Goal: Task Accomplishment & Management: Use online tool/utility

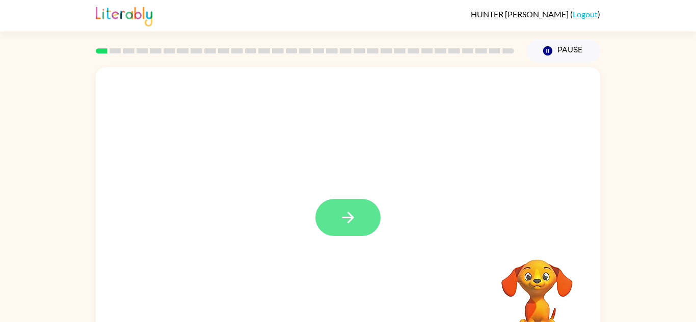
click at [334, 225] on button "button" at bounding box center [347, 217] width 65 height 37
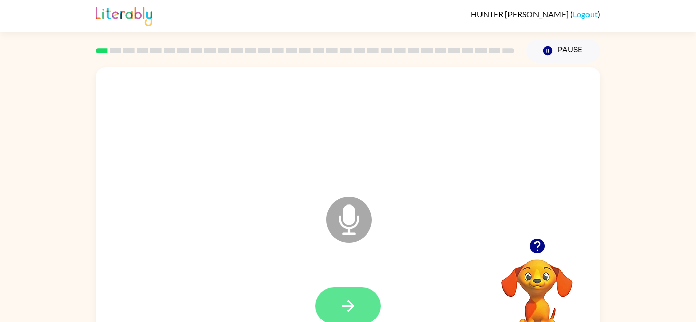
click at [354, 319] on button "button" at bounding box center [347, 306] width 65 height 37
click at [358, 310] on button "button" at bounding box center [347, 306] width 65 height 37
click at [356, 321] on button "button" at bounding box center [347, 306] width 65 height 37
click at [342, 301] on icon "button" at bounding box center [348, 306] width 18 height 18
click at [361, 316] on button "button" at bounding box center [347, 306] width 65 height 37
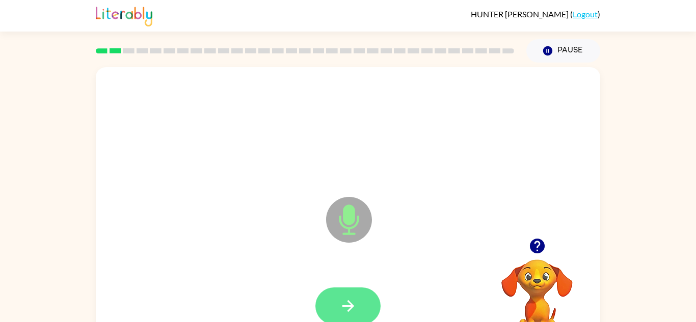
click at [363, 304] on button "button" at bounding box center [347, 306] width 65 height 37
click at [367, 310] on button "button" at bounding box center [347, 306] width 65 height 37
click at [363, 299] on button "button" at bounding box center [347, 306] width 65 height 37
click at [348, 296] on button "button" at bounding box center [347, 306] width 65 height 37
click at [354, 297] on icon "button" at bounding box center [348, 306] width 18 height 18
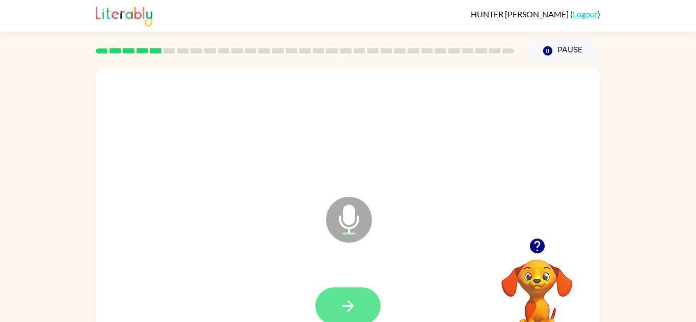
click at [356, 302] on icon "button" at bounding box center [348, 306] width 18 height 18
click at [355, 302] on icon "button" at bounding box center [348, 306] width 18 height 18
click at [359, 298] on button "button" at bounding box center [347, 306] width 65 height 37
click at [365, 294] on button "button" at bounding box center [347, 306] width 65 height 37
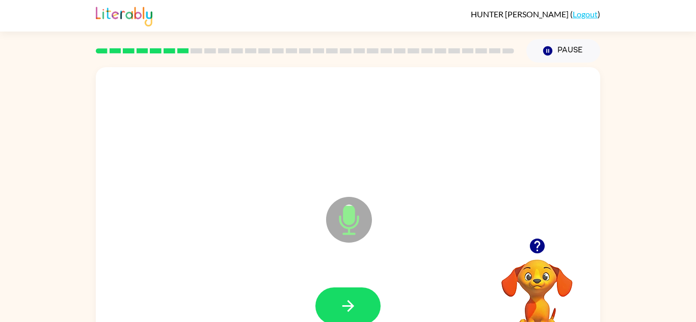
click at [540, 250] on icon "button" at bounding box center [536, 246] width 15 height 15
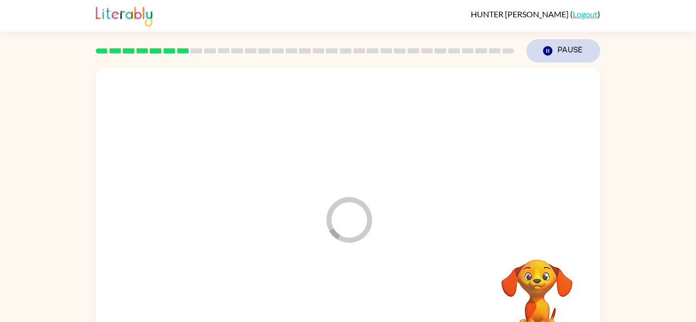
click at [567, 47] on button "Pause Pause" at bounding box center [563, 50] width 74 height 23
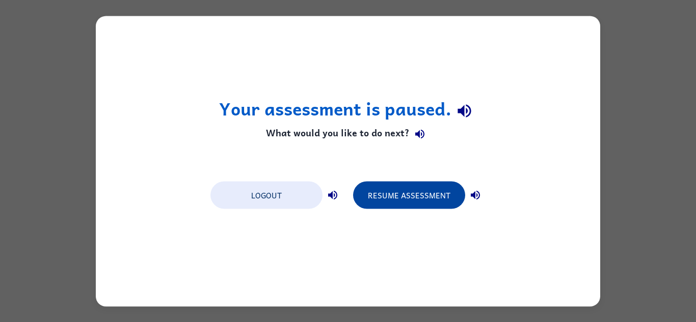
click at [428, 200] on button "Resume Assessment" at bounding box center [409, 195] width 112 height 28
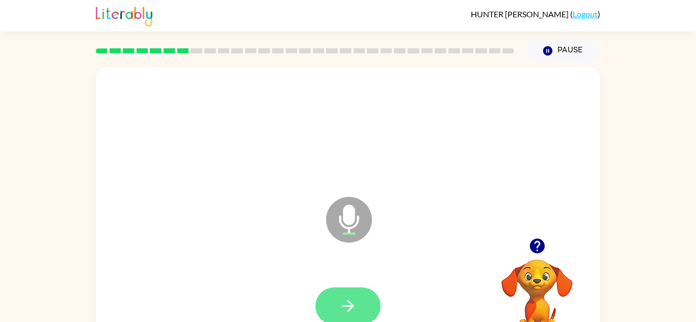
click at [346, 307] on icon "button" at bounding box center [348, 307] width 12 height 12
click at [351, 303] on icon "button" at bounding box center [348, 306] width 18 height 18
click at [355, 303] on icon "button" at bounding box center [348, 306] width 18 height 18
click at [358, 305] on button "button" at bounding box center [347, 306] width 65 height 37
click at [365, 302] on button "button" at bounding box center [347, 306] width 65 height 37
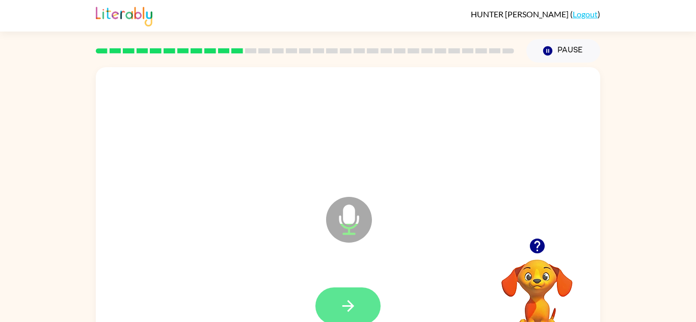
click at [346, 302] on icon "button" at bounding box center [348, 306] width 18 height 18
click at [367, 303] on button "button" at bounding box center [347, 306] width 65 height 37
click at [349, 299] on icon "button" at bounding box center [348, 306] width 18 height 18
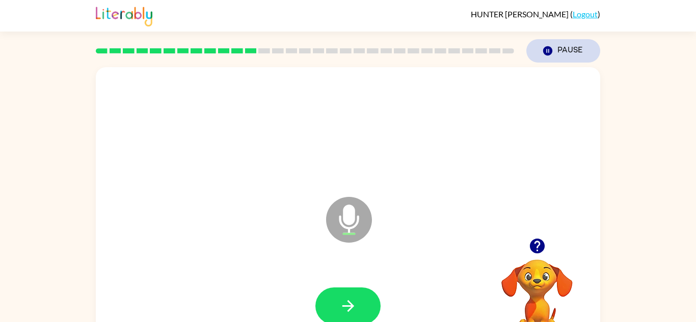
click at [569, 57] on button "Pause Pause" at bounding box center [563, 50] width 74 height 23
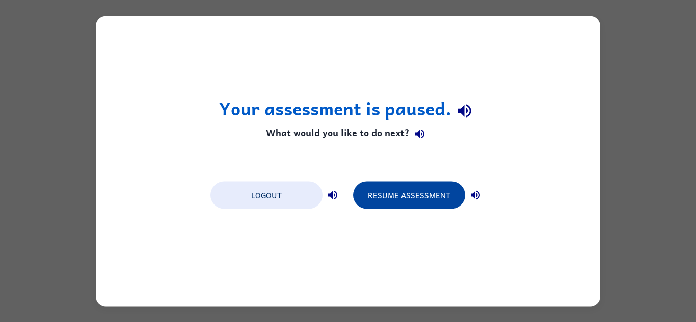
click at [442, 197] on button "Resume Assessment" at bounding box center [409, 195] width 112 height 28
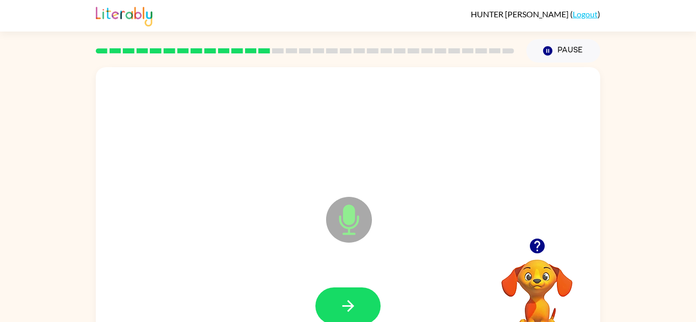
click at [530, 247] on icon "button" at bounding box center [536, 246] width 15 height 15
click at [356, 214] on icon at bounding box center [349, 220] width 46 height 46
click at [362, 307] on button "button" at bounding box center [347, 306] width 65 height 37
click at [351, 308] on icon "button" at bounding box center [348, 307] width 12 height 12
click at [343, 303] on icon "button" at bounding box center [348, 306] width 18 height 18
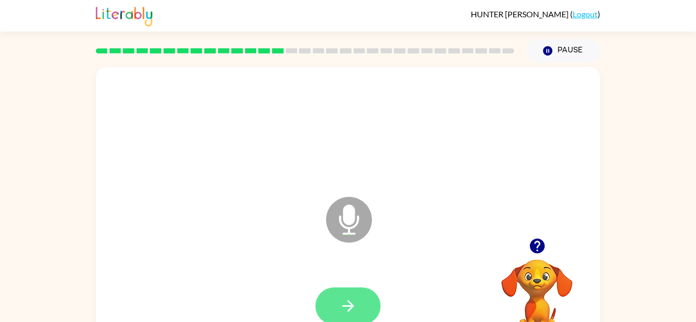
click at [347, 302] on icon "button" at bounding box center [348, 306] width 18 height 18
click at [356, 308] on icon "button" at bounding box center [348, 306] width 18 height 18
click at [340, 306] on icon "button" at bounding box center [348, 306] width 18 height 18
click at [361, 316] on button "button" at bounding box center [347, 306] width 65 height 37
click at [350, 318] on button "button" at bounding box center [347, 306] width 65 height 37
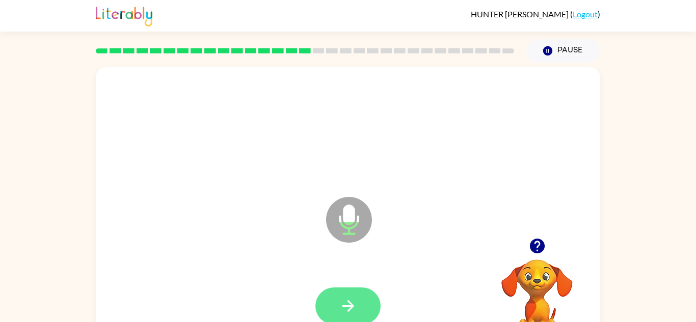
click at [345, 308] on icon "button" at bounding box center [348, 306] width 18 height 18
click at [547, 245] on button "button" at bounding box center [537, 246] width 26 height 26
click at [343, 305] on icon "button" at bounding box center [348, 306] width 18 height 18
click at [351, 306] on icon "button" at bounding box center [348, 307] width 12 height 12
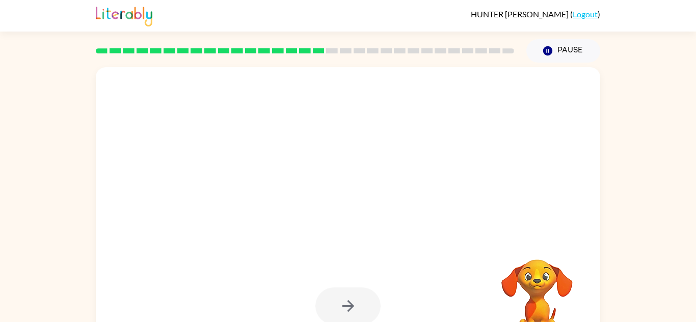
click at [576, 286] on video "Your browser must support playing .mp4 files to use Literably. Please try using…" at bounding box center [537, 295] width 102 height 102
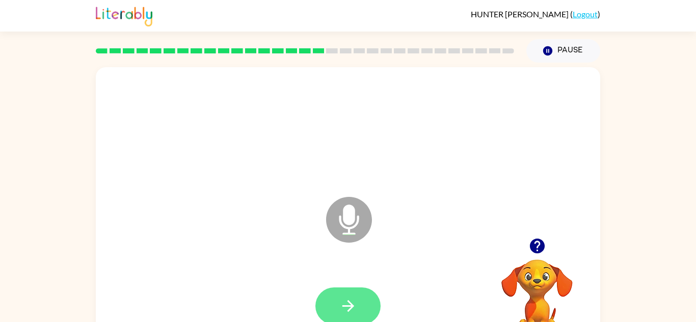
click at [359, 303] on button "button" at bounding box center [347, 306] width 65 height 37
click at [346, 294] on button "button" at bounding box center [347, 306] width 65 height 37
click at [341, 306] on icon "button" at bounding box center [348, 306] width 18 height 18
click at [359, 302] on button "button" at bounding box center [347, 306] width 65 height 37
click at [338, 316] on button "button" at bounding box center [347, 306] width 65 height 37
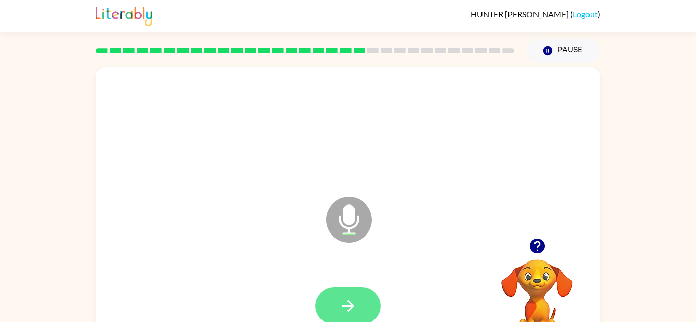
click at [348, 315] on button "button" at bounding box center [347, 306] width 65 height 37
click at [349, 307] on icon "button" at bounding box center [348, 306] width 18 height 18
click at [345, 294] on button "button" at bounding box center [347, 306] width 65 height 37
click at [353, 304] on icon "button" at bounding box center [348, 306] width 18 height 18
click at [362, 308] on button "button" at bounding box center [347, 306] width 65 height 37
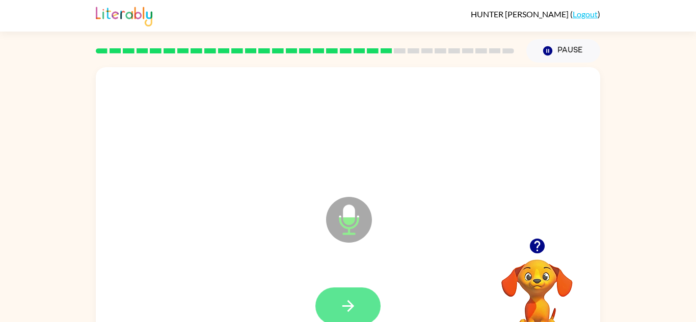
click at [344, 298] on icon "button" at bounding box center [348, 306] width 18 height 18
click at [339, 303] on icon "button" at bounding box center [348, 306] width 18 height 18
click at [359, 314] on button "button" at bounding box center [347, 306] width 65 height 37
click at [349, 303] on icon "button" at bounding box center [348, 307] width 12 height 12
click at [350, 307] on icon "button" at bounding box center [348, 307] width 12 height 12
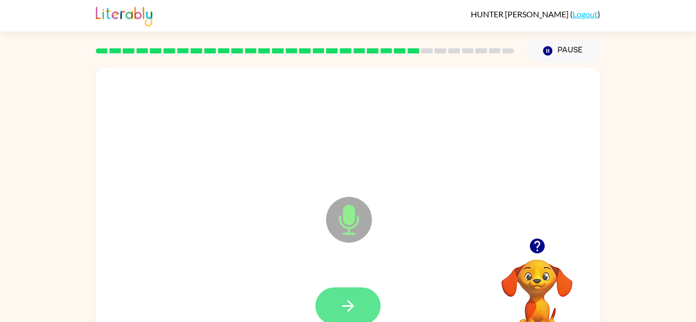
click at [357, 310] on button "button" at bounding box center [347, 306] width 65 height 37
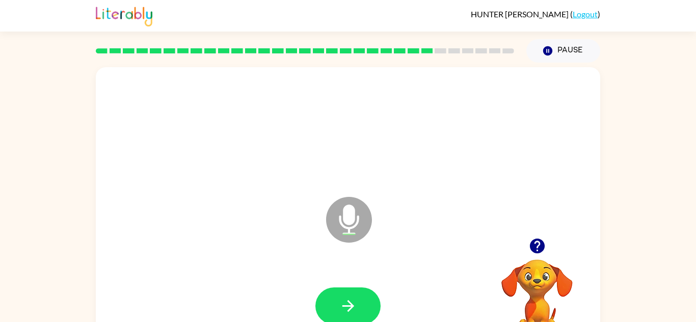
click at [534, 248] on icon "button" at bounding box center [536, 246] width 15 height 15
click at [353, 308] on icon "button" at bounding box center [348, 306] width 18 height 18
click at [361, 307] on button "button" at bounding box center [347, 306] width 65 height 37
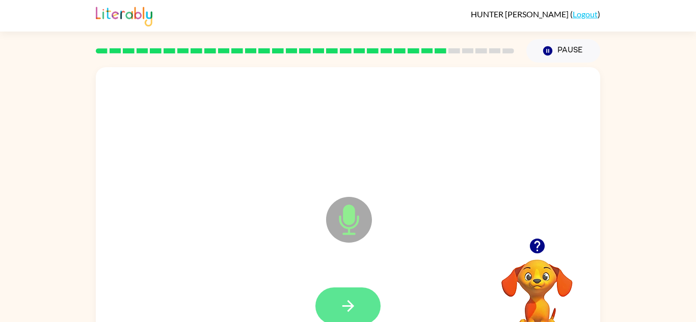
click at [371, 310] on button "button" at bounding box center [347, 306] width 65 height 37
click at [339, 299] on icon "button" at bounding box center [348, 306] width 18 height 18
click at [363, 301] on button "button" at bounding box center [347, 306] width 65 height 37
click at [354, 301] on icon "button" at bounding box center [348, 306] width 18 height 18
click at [365, 321] on button "button" at bounding box center [347, 306] width 65 height 37
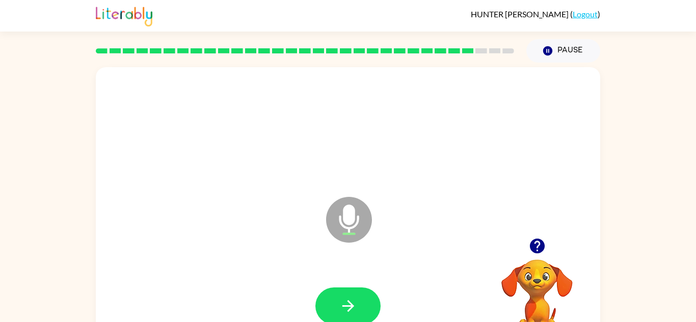
click at [594, 14] on link "Logout" at bounding box center [584, 14] width 25 height 10
